Goal: Task Accomplishment & Management: Manage account settings

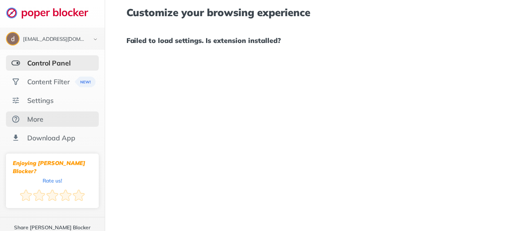
click at [38, 117] on div "More" at bounding box center [35, 119] width 16 height 9
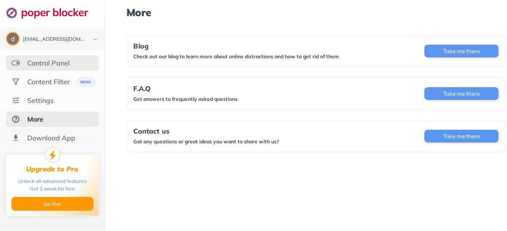
click at [43, 60] on div "Control Panel" at bounding box center [48, 63] width 43 height 9
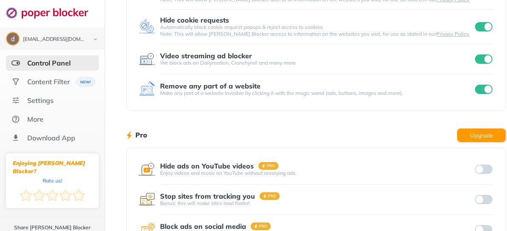
scroll to position [114, 0]
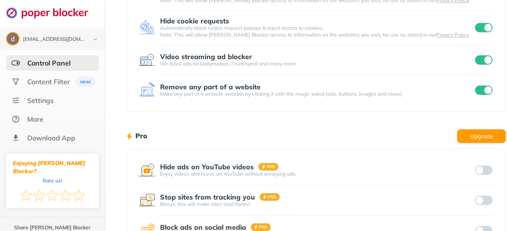
click at [475, 56] on input "checkbox" at bounding box center [484, 59] width 18 height 9
click at [478, 62] on input "checkbox" at bounding box center [484, 59] width 18 height 9
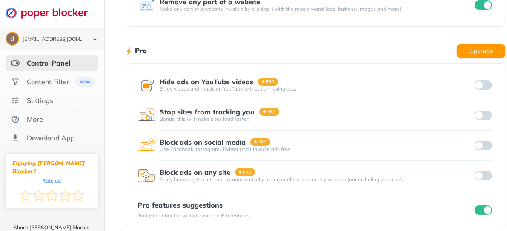
scroll to position [208, 0]
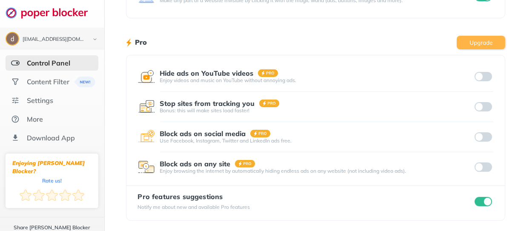
click at [459, 39] on button "Upgrade" at bounding box center [481, 43] width 49 height 14
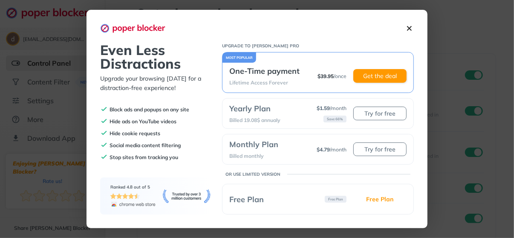
click at [408, 25] on img at bounding box center [409, 28] width 9 height 9
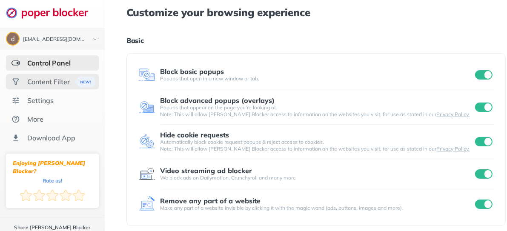
click at [34, 78] on div "Content Filter" at bounding box center [48, 82] width 43 height 9
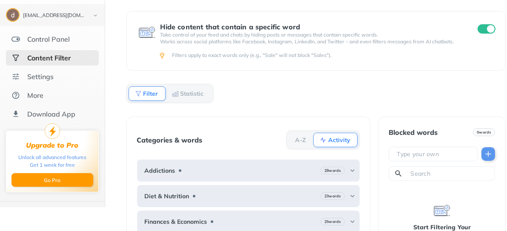
scroll to position [23, 0]
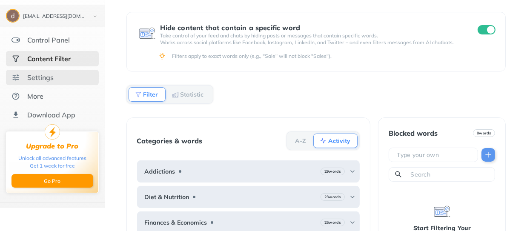
click at [46, 74] on div "Settings" at bounding box center [40, 77] width 26 height 9
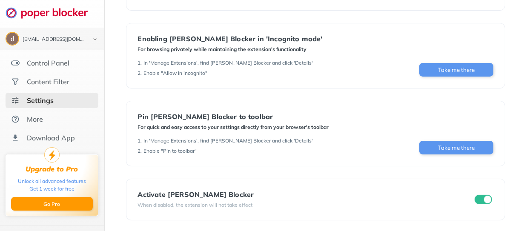
scroll to position [186, 0]
click at [475, 196] on input "checkbox" at bounding box center [484, 199] width 18 height 9
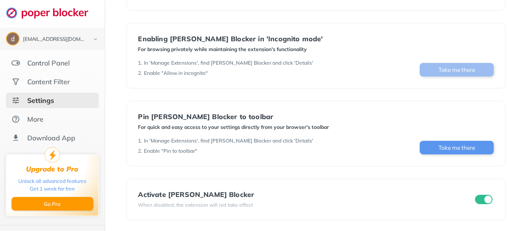
click at [431, 71] on button "Take me there" at bounding box center [457, 70] width 74 height 14
